Goal: Find specific page/section: Find specific page/section

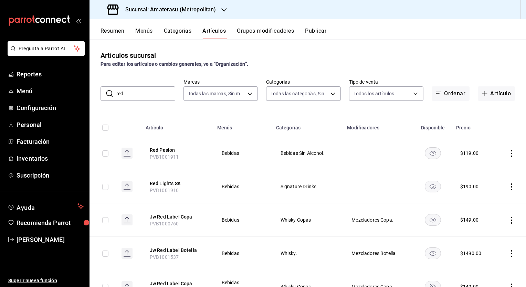
drag, startPoint x: 138, startPoint y: 90, endPoint x: 111, endPoint y: 88, distance: 27.0
click at [111, 88] on div "​ red ​" at bounding box center [138, 93] width 75 height 14
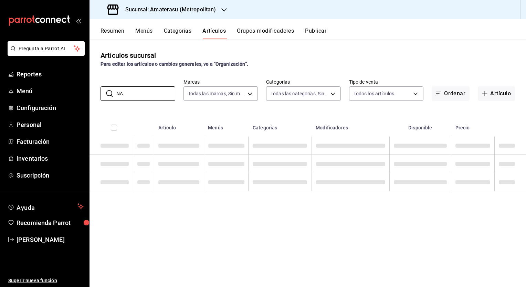
type input "N"
type input "g"
type input "k"
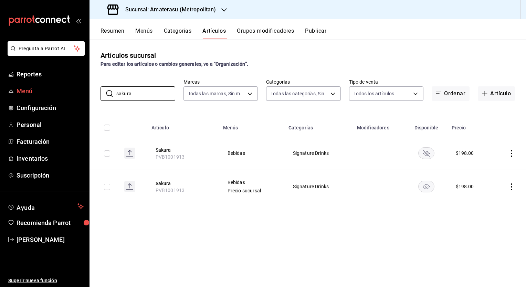
drag, startPoint x: 142, startPoint y: 92, endPoint x: 73, endPoint y: 91, distance: 68.2
click at [73, 91] on div "Pregunta a Parrot AI Reportes Menú Configuración Personal Facturación Inventari…" at bounding box center [263, 143] width 526 height 287
type input "t"
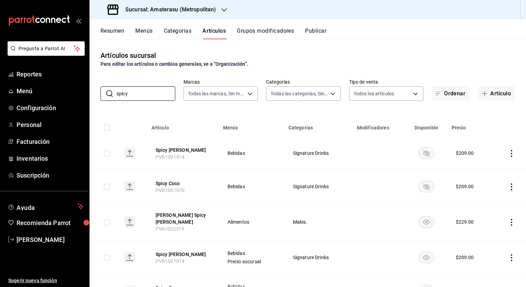
type input "spicy"
drag, startPoint x: 134, startPoint y: 96, endPoint x: 55, endPoint y: 94, distance: 78.2
click at [55, 94] on div "Pregunta a Parrot AI Reportes Menú Configuración Personal Facturación Inventari…" at bounding box center [263, 143] width 526 height 287
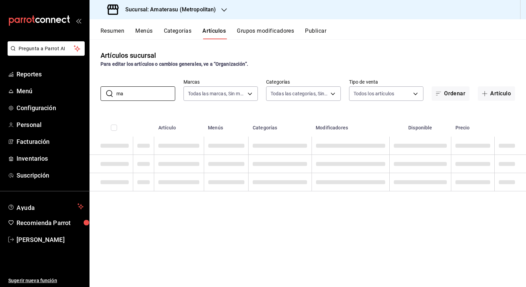
type input "m"
type input "d"
type input "a"
type input "h"
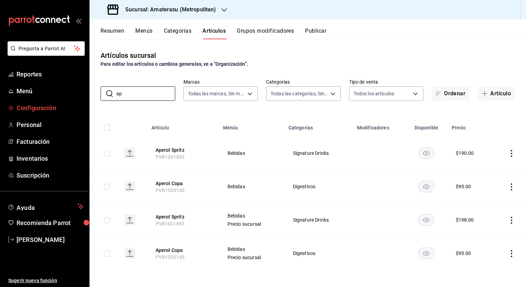
type input "a"
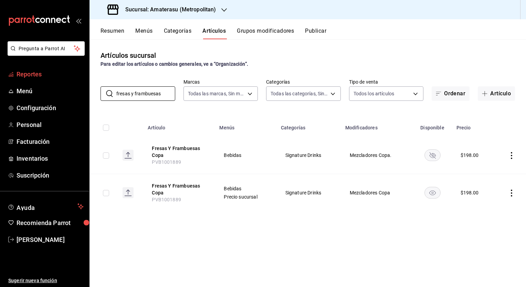
drag, startPoint x: 165, startPoint y: 94, endPoint x: 14, endPoint y: 77, distance: 151.9
click at [14, 77] on div "Pregunta a Parrot AI Reportes Menú Configuración Personal Facturación Inventari…" at bounding box center [263, 143] width 526 height 287
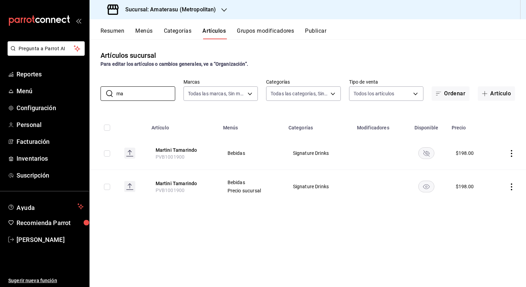
type input "m"
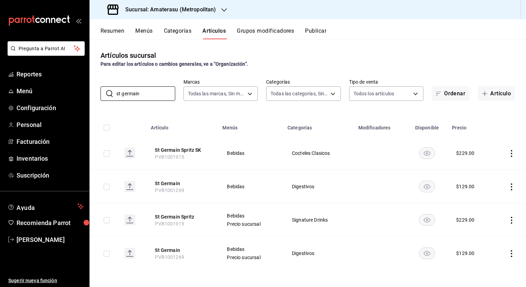
type input "st germain"
drag, startPoint x: 153, startPoint y: 91, endPoint x: 89, endPoint y: 86, distance: 64.3
click at [89, 86] on div "Pregunta a Parrot AI Reportes Menú Configuración Personal Facturación Inventari…" at bounding box center [263, 143] width 526 height 287
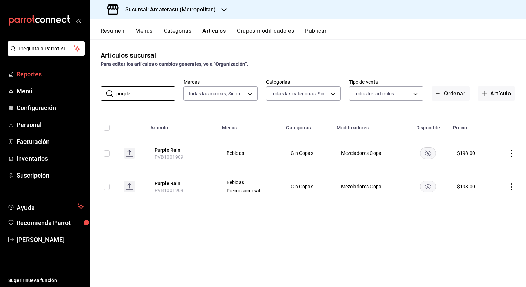
drag, startPoint x: 138, startPoint y: 93, endPoint x: 42, endPoint y: 81, distance: 96.8
click at [42, 81] on div "Pregunta a Parrot AI Reportes Menú Configuración Personal Facturación Inventari…" at bounding box center [263, 143] width 526 height 287
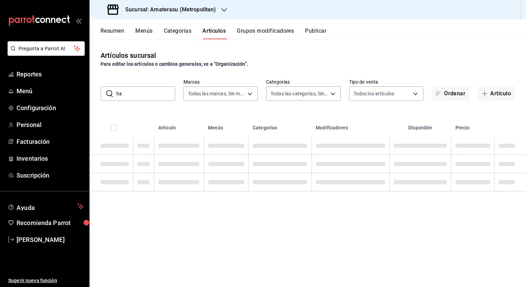
type input "h"
type input "p"
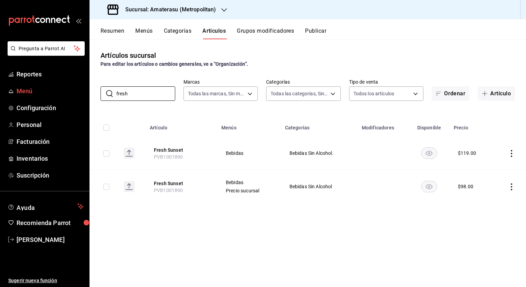
drag, startPoint x: 135, startPoint y: 96, endPoint x: 81, endPoint y: 88, distance: 54.6
click at [81, 88] on div "Pregunta a Parrot AI Reportes Menú Configuración Personal Facturación Inventari…" at bounding box center [263, 143] width 526 height 287
type input "vitalizer"
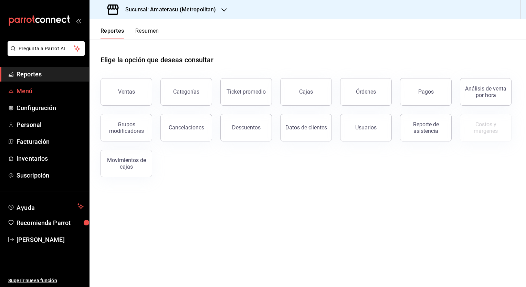
click at [28, 90] on span "Menú" at bounding box center [50, 90] width 67 height 9
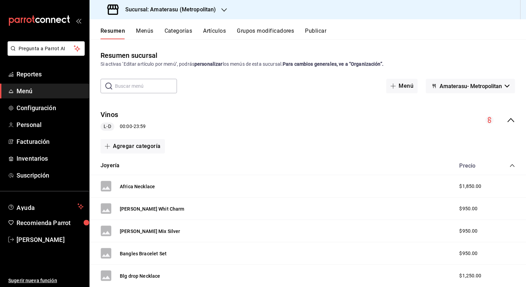
click at [208, 30] on button "Artículos" at bounding box center [214, 34] width 23 height 12
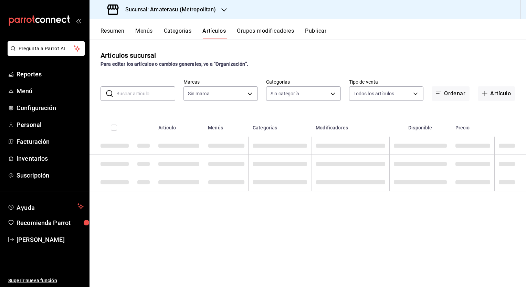
type input "e4cd7fcb-d45b-43ae-a99f-ad4ccfcd9032,f3afaab8-8c3d-4e49-a299-af9bdf6027b2"
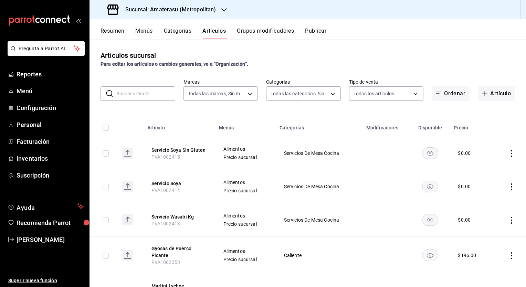
type input "087d9878-8a04-48ff-ab24-0b3ef0fdf69f,f9a59ea1-282a-4f27-8dee-44d2a5bc8fe2,3473a…"
click at [145, 94] on input "text" at bounding box center [145, 94] width 59 height 14
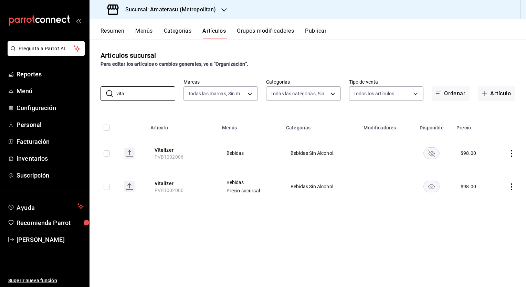
type input "vita"
click at [225, 10] on icon "button" at bounding box center [225, 10] width 6 height 6
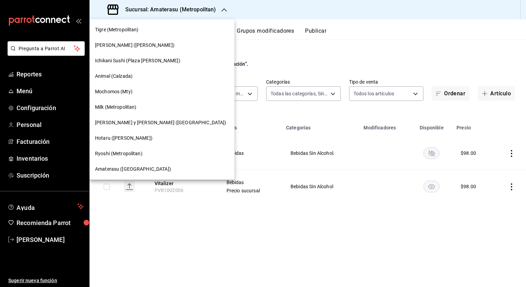
click at [116, 28] on span "Tigre (Metropolitan)" at bounding box center [117, 29] width 44 height 7
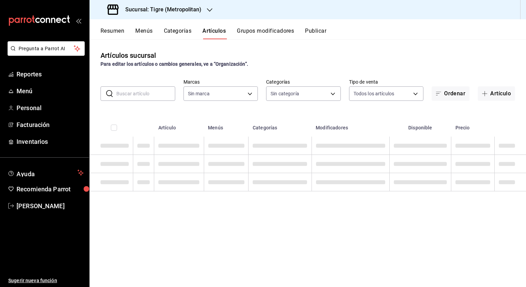
type input "95de3a49-3e71-4222-9a00-2b077991daeb,0ce31c32-a5a6-498b-be74-31ce48fb35ae,30be1…"
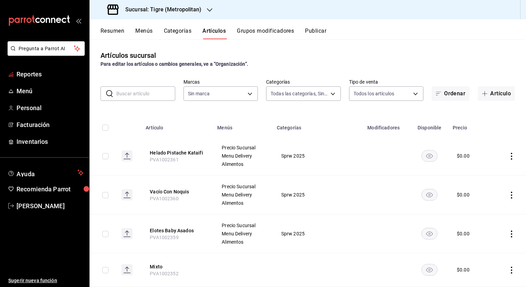
type input "d2a20516-989b-40fe-838d-c8b0b31ef0ff"
click at [26, 89] on span "Menú" at bounding box center [50, 90] width 67 height 9
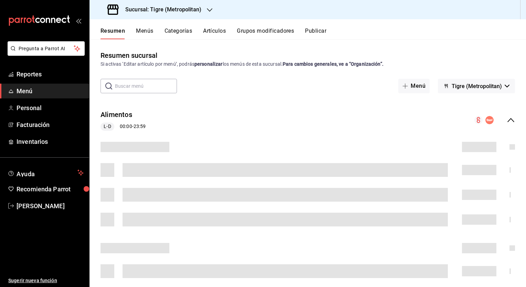
click at [215, 31] on button "Artículos" at bounding box center [214, 34] width 23 height 12
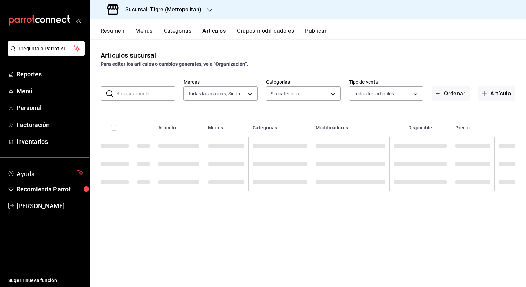
type input "d2a20516-989b-40fe-838d-c8b0b31ef0ff"
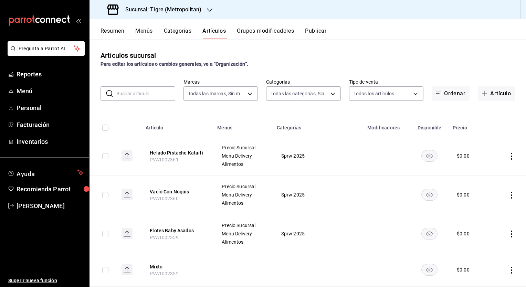
type input "95de3a49-3e71-4222-9a00-2b077991daeb,0ce31c32-a5a6-498b-be74-31ce48fb35ae,30be1…"
click at [135, 95] on input "text" at bounding box center [145, 94] width 59 height 14
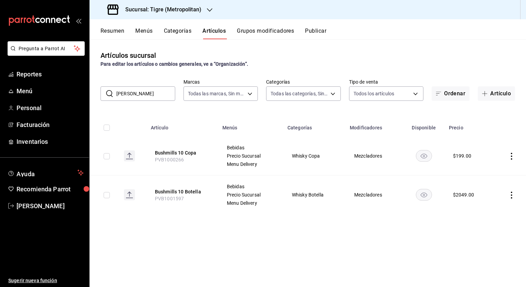
click at [156, 97] on input "[PERSON_NAME]" at bounding box center [145, 94] width 59 height 14
type input "b"
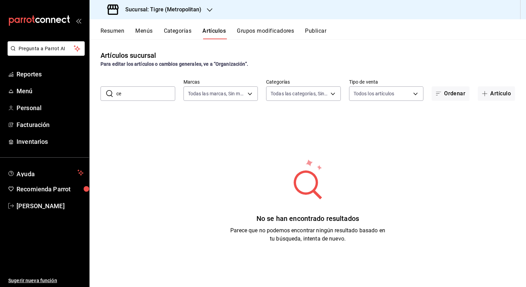
type input "c"
click at [328, 93] on body "Pregunta a Parrot AI Reportes Menú Personal Facturación Inventarios Ayuda Recom…" at bounding box center [263, 143] width 526 height 287
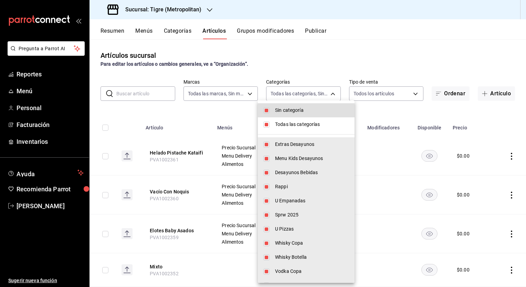
click at [263, 110] on li "Sin categoría" at bounding box center [306, 110] width 97 height 14
checkbox input "false"
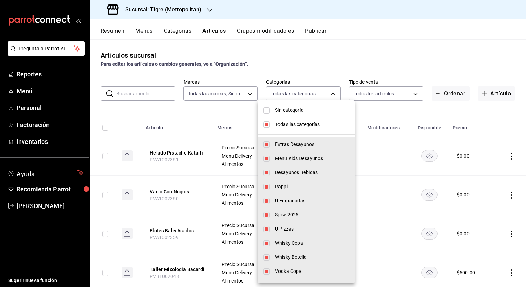
click at [269, 123] on input "checkbox" at bounding box center [267, 125] width 6 height 6
checkbox input "false"
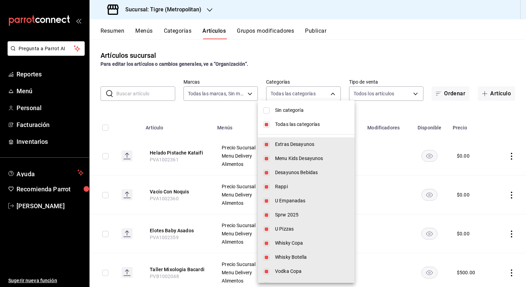
checkbox input "false"
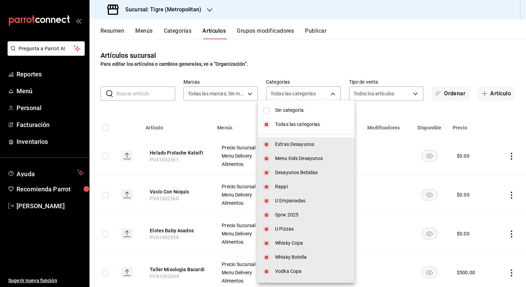
checkbox input "false"
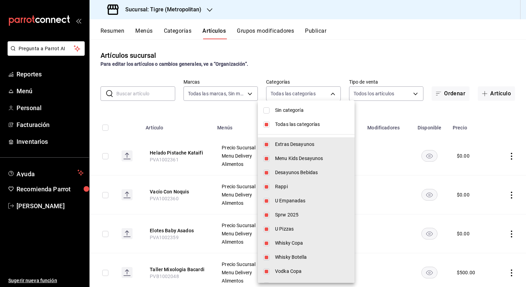
checkbox input "false"
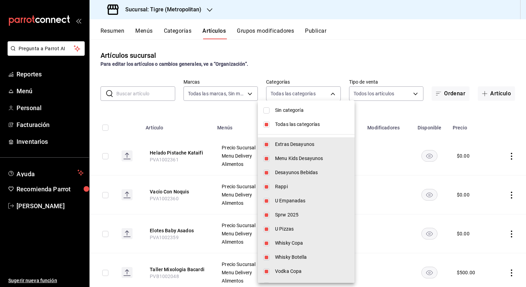
checkbox input "false"
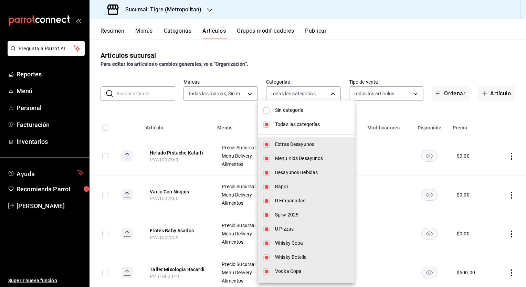
checkbox input "false"
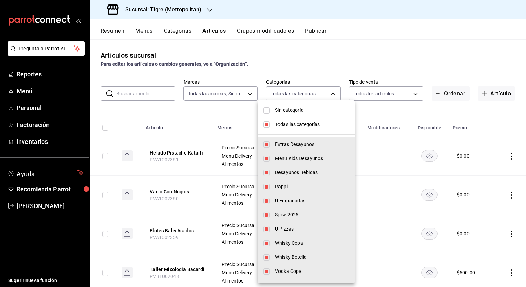
checkbox input "false"
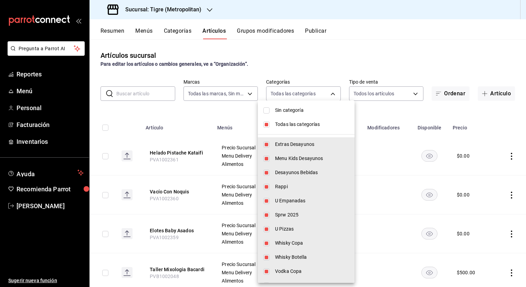
checkbox input "false"
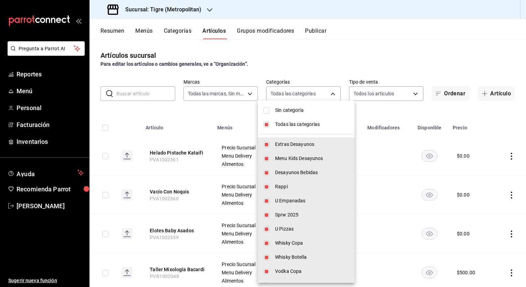
checkbox input "false"
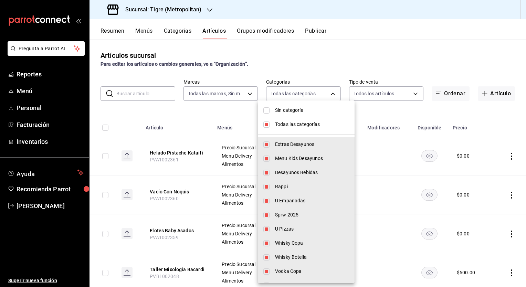
checkbox input "false"
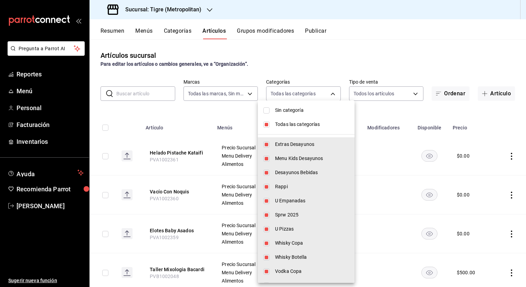
checkbox input "false"
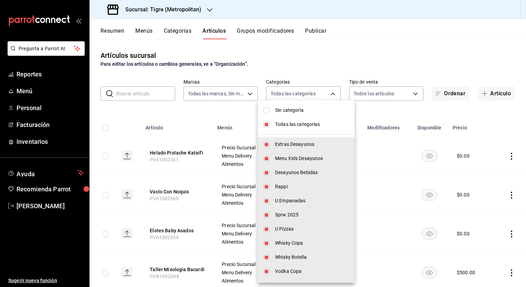
checkbox input "false"
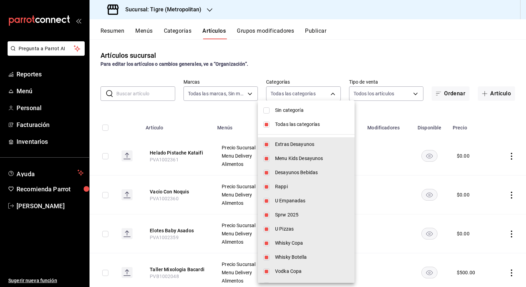
checkbox input "false"
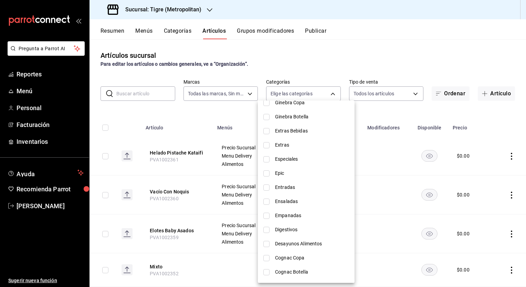
scroll to position [551, 0]
click at [268, 142] on input "checkbox" at bounding box center [267, 144] width 6 height 6
checkbox input "true"
type input "0932eea6-1c4c-4af6-b7b8-8047311f49da"
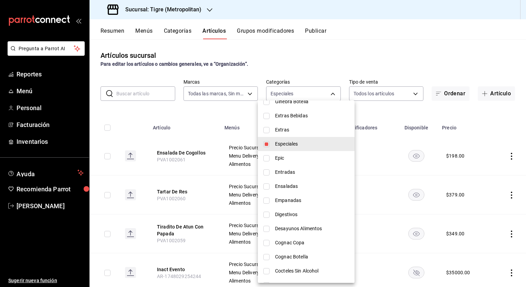
click at [213, 125] on div at bounding box center [263, 143] width 526 height 287
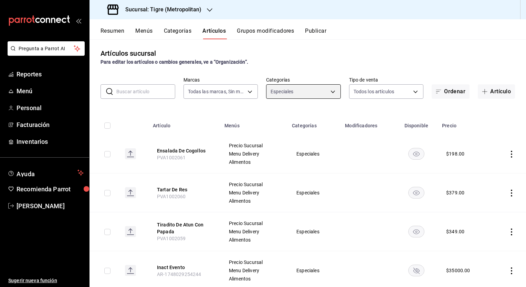
scroll to position [0, 0]
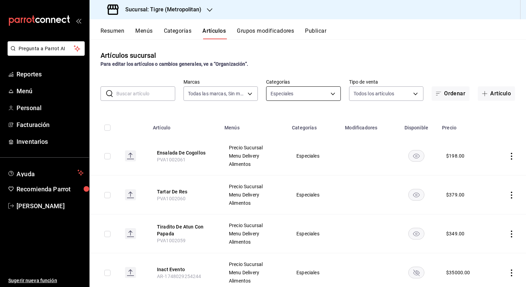
click at [325, 94] on body "Pregunta a Parrot AI Reportes Menú Personal Facturación Inventarios Ayuda Recom…" at bounding box center [263, 143] width 526 height 287
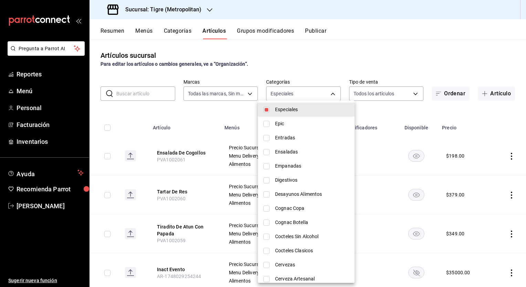
scroll to position [517, 0]
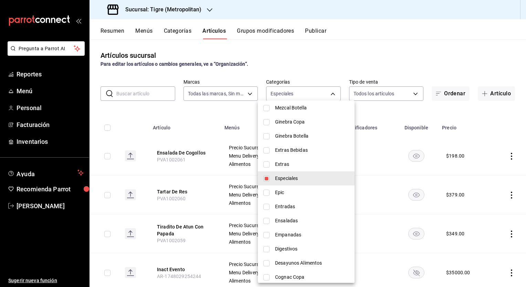
click at [267, 180] on input "checkbox" at bounding box center [267, 179] width 6 height 6
checkbox input "false"
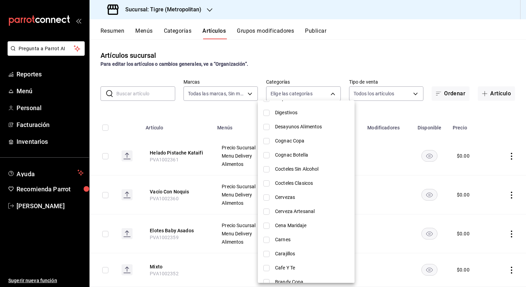
scroll to position [655, 0]
click at [270, 223] on li "Cena Maridaje" at bounding box center [306, 224] width 97 height 14
type input "a0e00612-9afc-4bb9-a47b-276872794a21"
checkbox input "true"
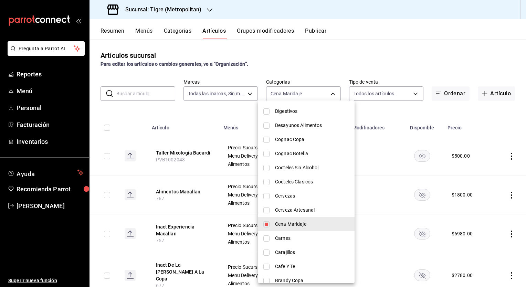
click at [187, 113] on div at bounding box center [263, 143] width 526 height 287
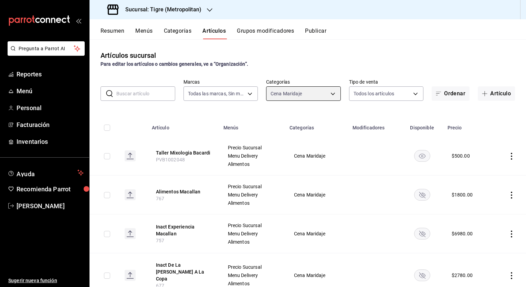
scroll to position [21, 0]
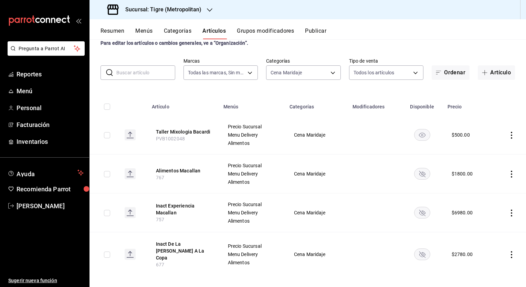
click at [203, 10] on div "Sucursal: Tigre (Metropolitan)" at bounding box center [155, 9] width 120 height 19
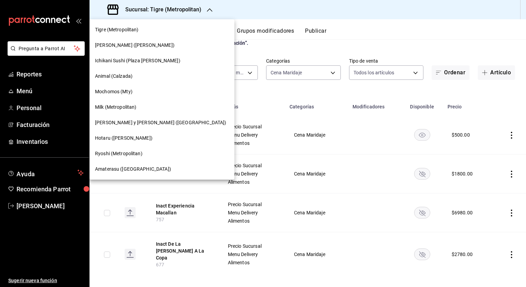
click at [120, 166] on span "Amaterasu ([GEOGRAPHIC_DATA])" at bounding box center [133, 169] width 76 height 7
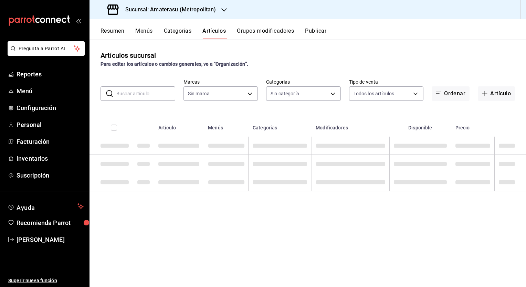
type input "e4cd7fcb-d45b-43ae-a99f-ad4ccfcd9032,f3afaab8-8c3d-4e49-a299-af9bdf6027b2"
type input "087d9878-8a04-48ff-ab24-0b3ef0fdf69f,f9a59ea1-282a-4f27-8dee-44d2a5bc8fe2,3473a…"
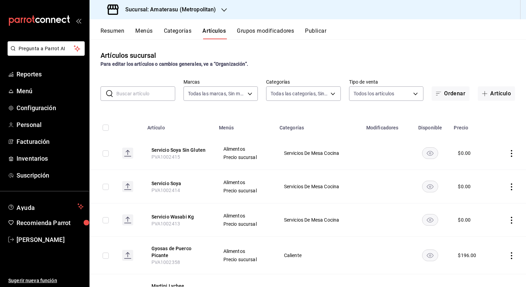
click at [193, 111] on div "Artículos sucursal Para editar los artículos o cambios generales, ve a “Organiz…" at bounding box center [308, 163] width 437 height 248
click at [132, 92] on input "text" at bounding box center [145, 94] width 59 height 14
click at [130, 93] on input "text" at bounding box center [145, 94] width 59 height 14
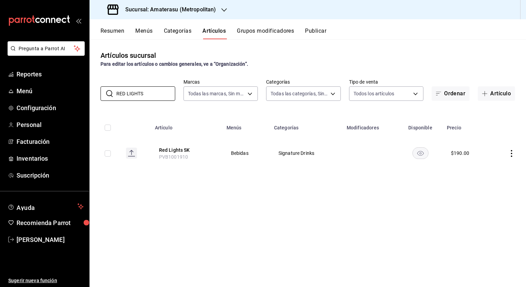
click at [119, 14] on icon at bounding box center [113, 10] width 14 height 14
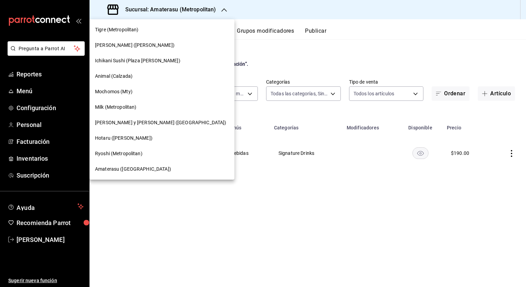
click at [24, 92] on div at bounding box center [263, 143] width 526 height 287
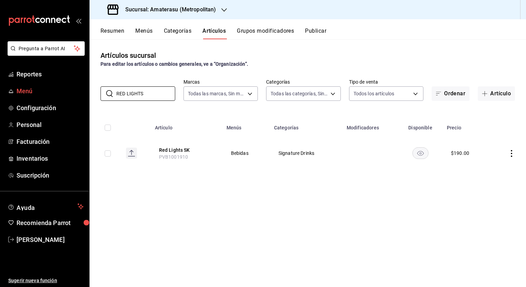
drag, startPoint x: 146, startPoint y: 94, endPoint x: 72, endPoint y: 94, distance: 73.7
click at [75, 93] on div "Pregunta a Parrot AI Reportes Menú Configuración Personal Facturación Inventari…" at bounding box center [263, 143] width 526 height 287
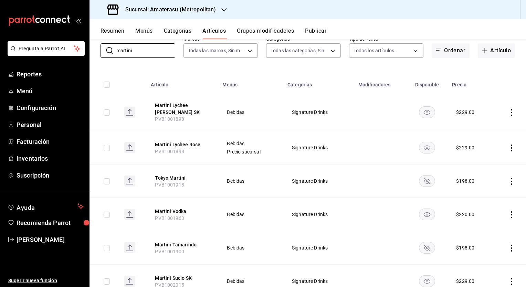
scroll to position [0, 0]
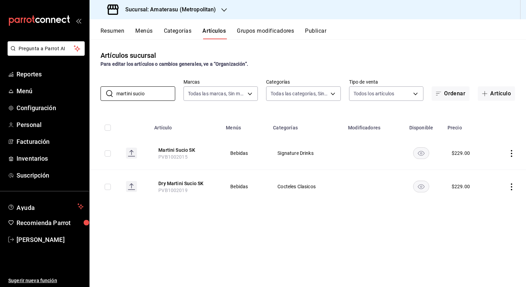
click at [283, 234] on div "Artículos sucursal Para editar los artículos o cambios generales, ve a “Organiz…" at bounding box center [308, 163] width 437 height 248
click at [154, 95] on input "martini sucio" at bounding box center [145, 94] width 59 height 14
type input "martini sucio"
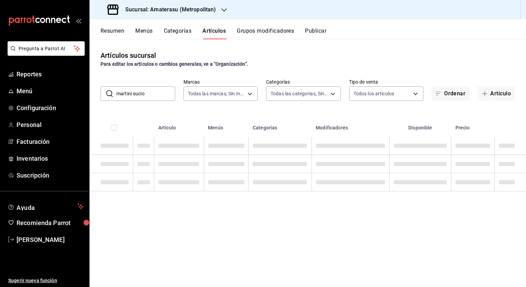
click at [335, 247] on div "Artículos sucursal Para editar los artículos o cambios generales, ve a “Organiz…" at bounding box center [308, 163] width 437 height 248
